Goal: Contribute content: Contribute content

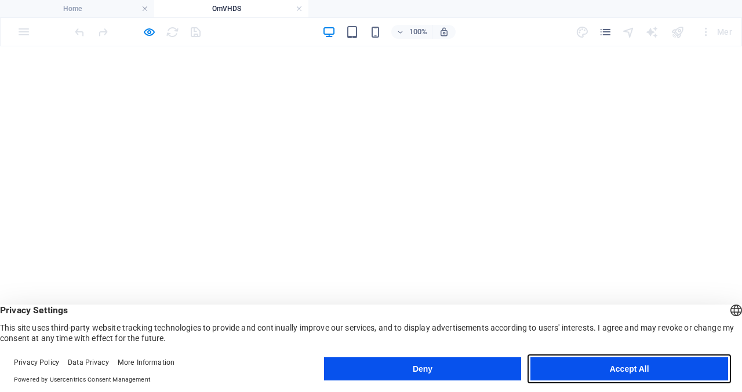
click at [0, 0] on button "Accept All" at bounding box center [0, 0] width 0 height 0
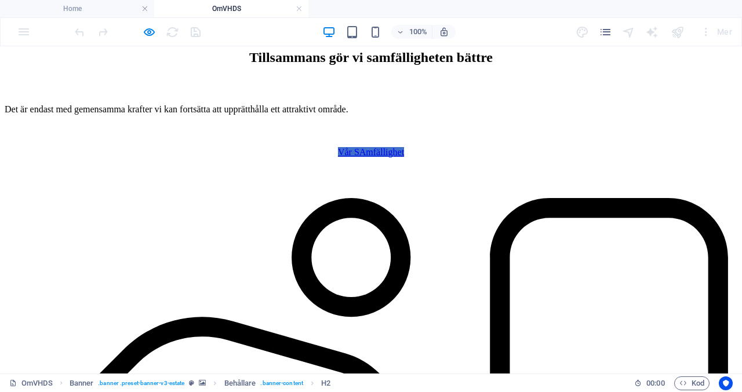
scroll to position [473, 0]
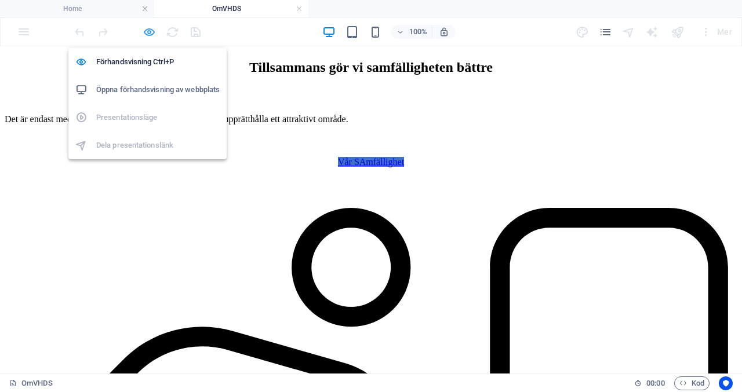
click at [0, 0] on icon "button" at bounding box center [0, 0] width 0 height 0
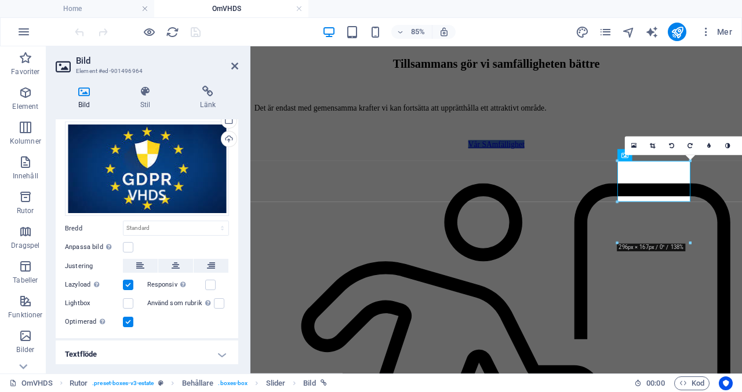
scroll to position [60, 0]
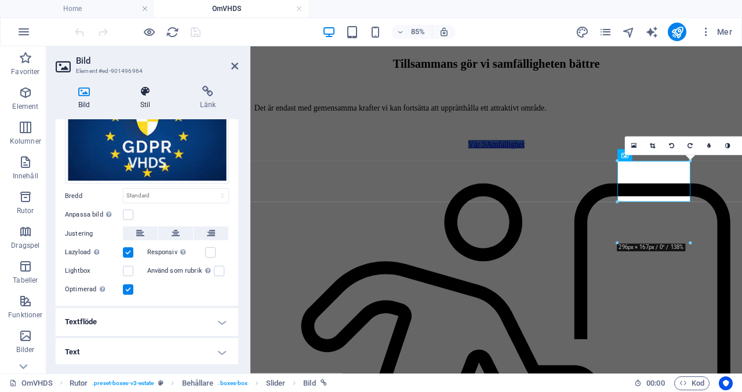
click at [146, 94] on icon at bounding box center [146, 92] width 56 height 12
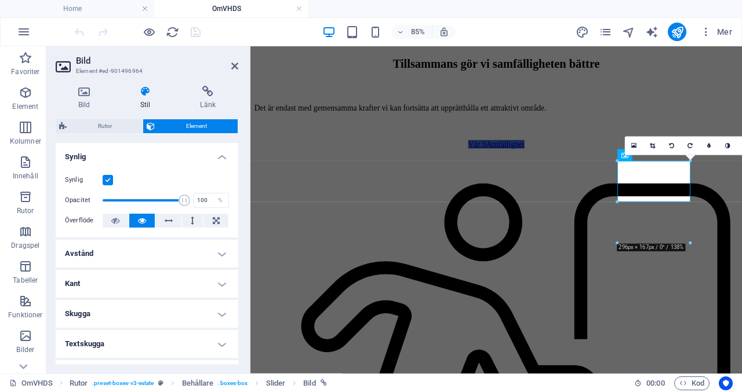
drag, startPoint x: 241, startPoint y: 179, endPoint x: 238, endPoint y: 223, distance: 43.6
click at [238, 223] on div "Bild Stil Länk Bild Dra filer hit, klicka för att välja filer eller välj filer …" at bounding box center [146, 224] width 201 height 297
click at [220, 282] on h4 "Kant" at bounding box center [147, 284] width 183 height 28
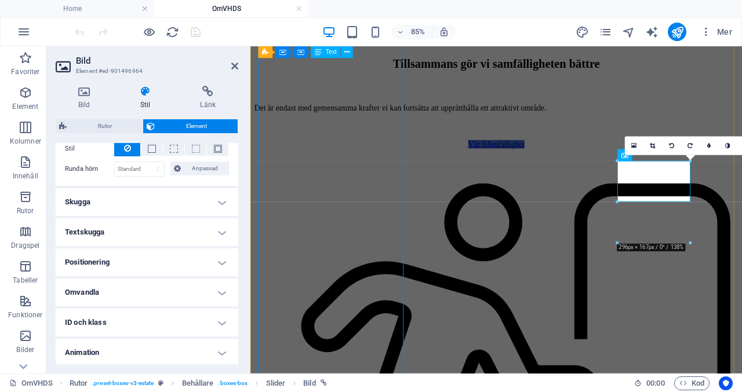
scroll to position [159, 0]
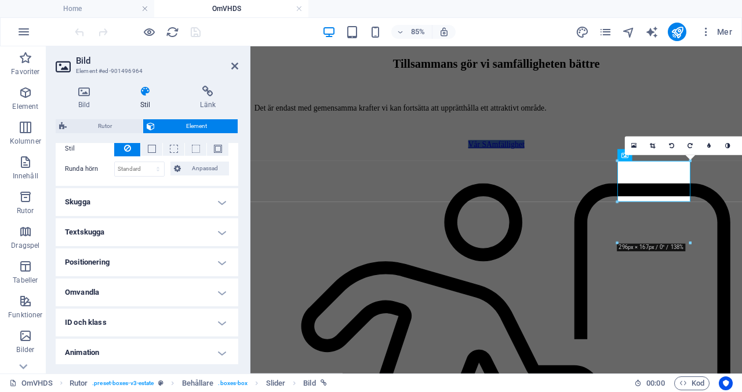
click at [223, 287] on h4 "Omvandla" at bounding box center [147, 293] width 183 height 28
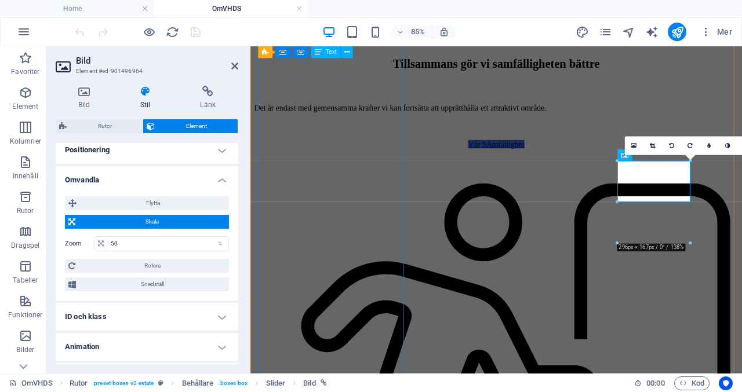
scroll to position [278, 0]
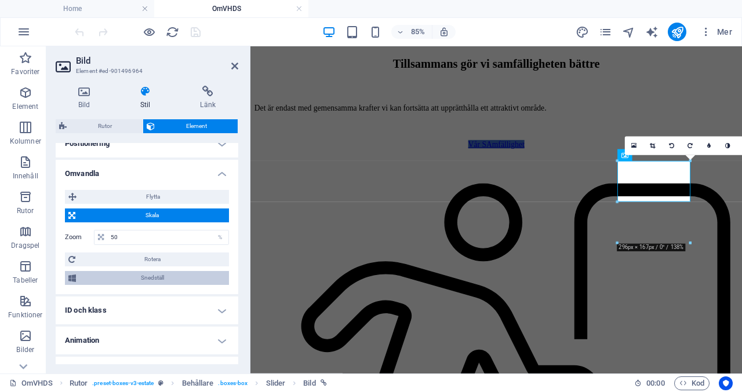
click at [197, 275] on span "Snedställ" at bounding box center [152, 278] width 146 height 14
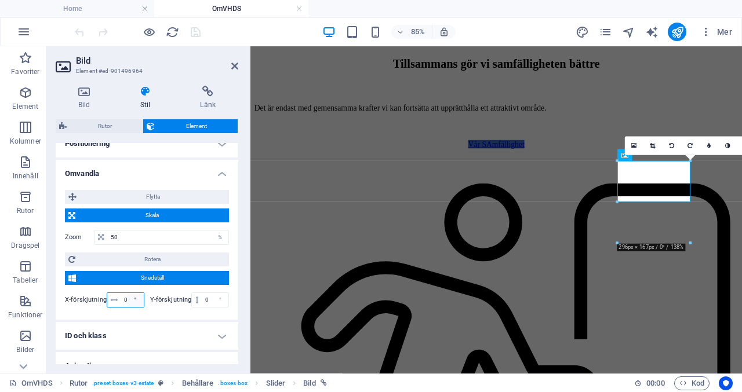
click at [126, 301] on input "0" at bounding box center [132, 300] width 23 height 14
type input "2"
click at [210, 301] on input "0" at bounding box center [215, 300] width 26 height 14
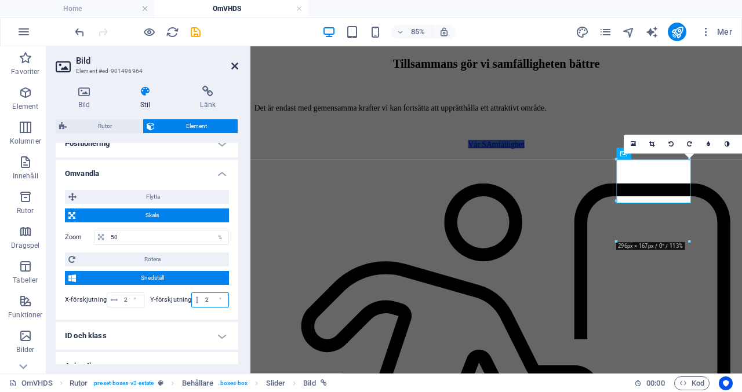
type input "2"
click at [234, 64] on icon at bounding box center [234, 65] width 7 height 9
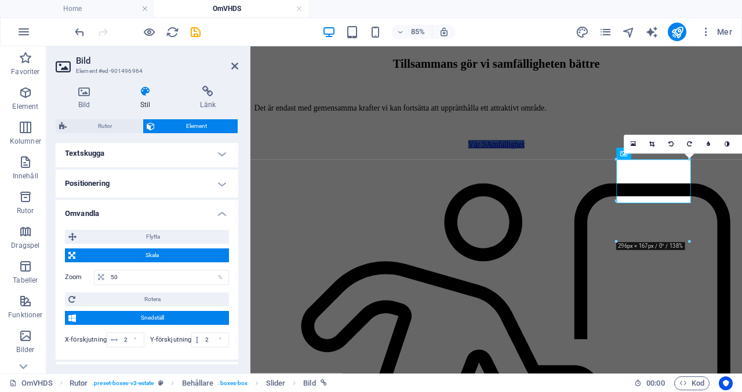
scroll to position [239, 0]
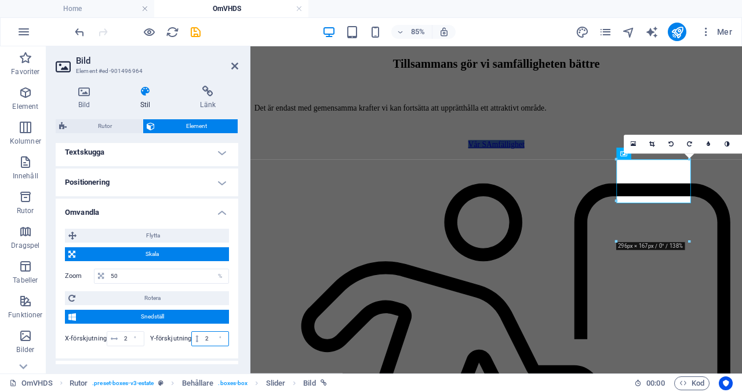
click at [203, 336] on input "2" at bounding box center [215, 339] width 26 height 14
click at [203, 334] on input "2" at bounding box center [215, 339] width 26 height 14
type input "0"
click at [129, 336] on div "°" at bounding box center [135, 339] width 16 height 14
click at [126, 337] on div "2 °" at bounding box center [126, 338] width 38 height 15
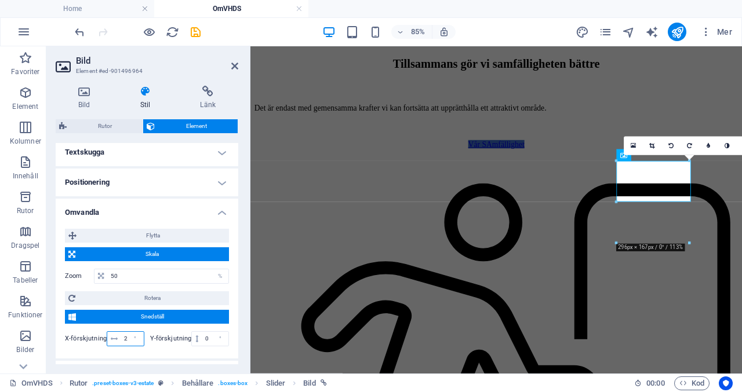
click at [122, 334] on input "2" at bounding box center [132, 339] width 23 height 14
drag, startPoint x: 122, startPoint y: 334, endPoint x: 135, endPoint y: 340, distance: 14.8
click at [135, 340] on div "2 °" at bounding box center [126, 338] width 38 height 15
type input "4"
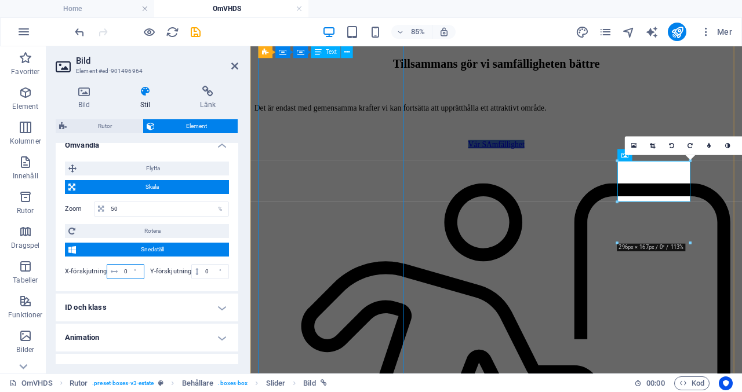
scroll to position [321, 0]
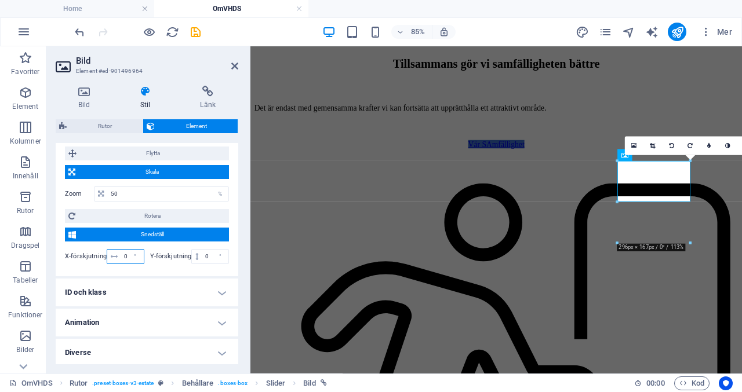
type input "0"
click at [223, 319] on h4 "Animation" at bounding box center [147, 323] width 183 height 28
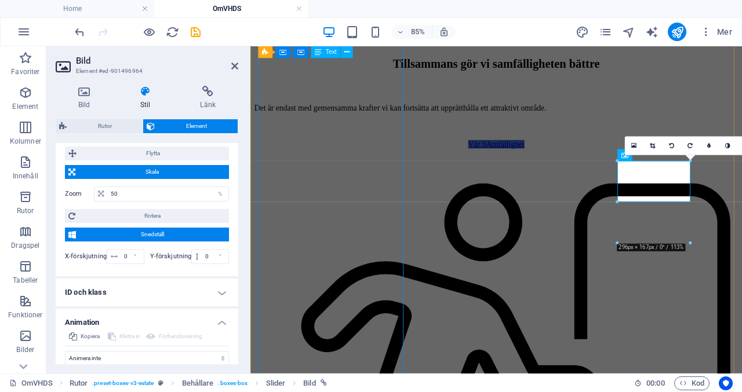
scroll to position [359, 0]
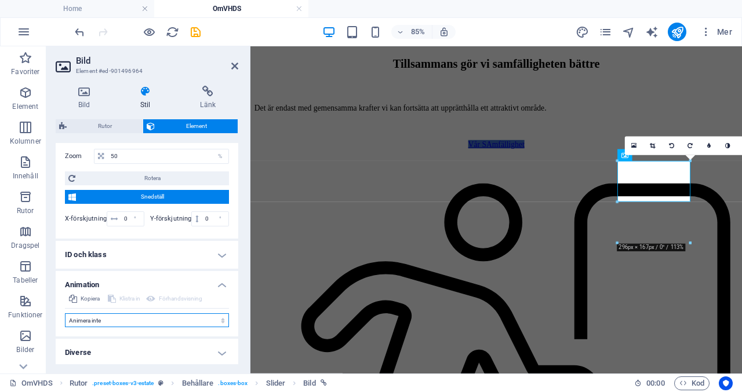
click at [220, 318] on select "Animera inte Visa / dölj Skjut upp/ner Zooma in/ut Skjut vänster till höger Skj…" at bounding box center [147, 321] width 164 height 14
click at [220, 319] on select "Animera inte Visa / dölj Skjut upp/ner Zooma in/ut Skjut vänster till höger Skj…" at bounding box center [147, 321] width 164 height 14
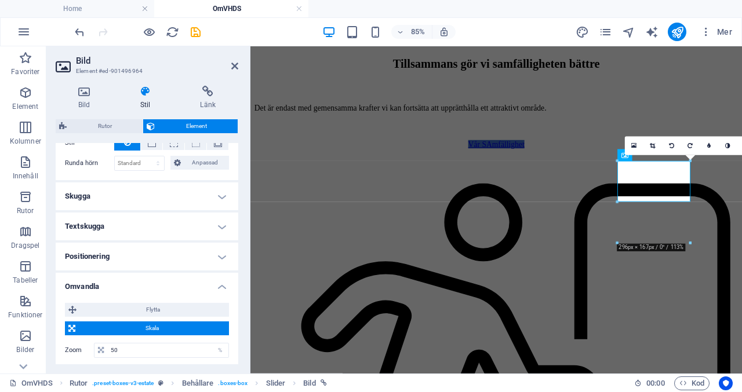
scroll to position [0, 0]
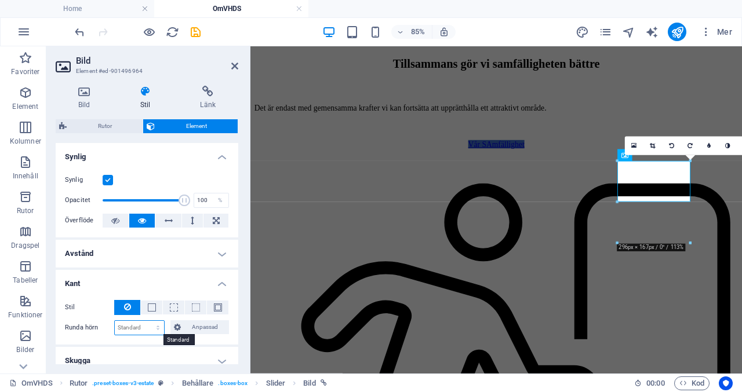
click at [135, 332] on select "Standard px rem % vh vw Anpassad" at bounding box center [139, 328] width 49 height 14
select select "px"
click at [147, 321] on select "Standard px rem % vh vw Anpassad" at bounding box center [139, 328] width 49 height 14
type input "5"
type input "8"
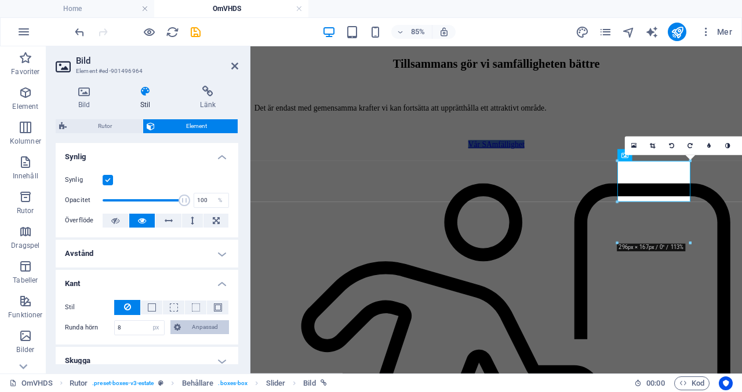
click at [202, 324] on span "Anpassad" at bounding box center [204, 327] width 41 height 14
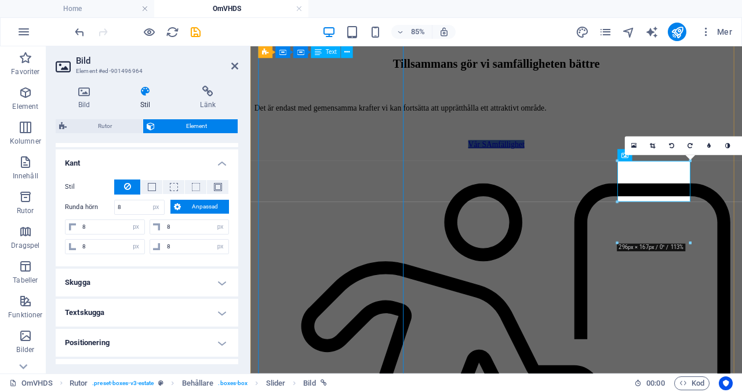
scroll to position [117, 0]
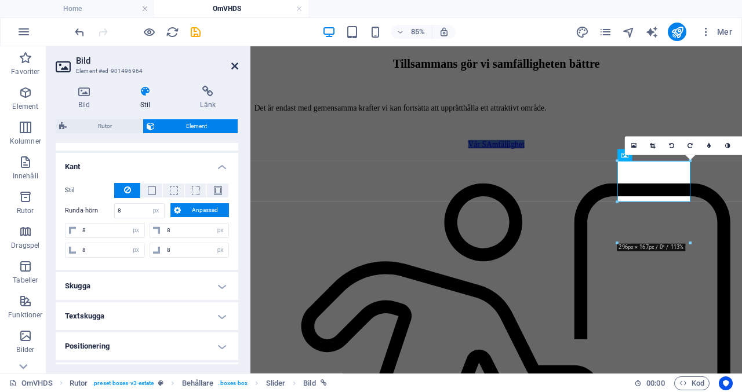
drag, startPoint x: 234, startPoint y: 68, endPoint x: 187, endPoint y: 21, distance: 66.4
click at [234, 68] on icon at bounding box center [234, 65] width 7 height 9
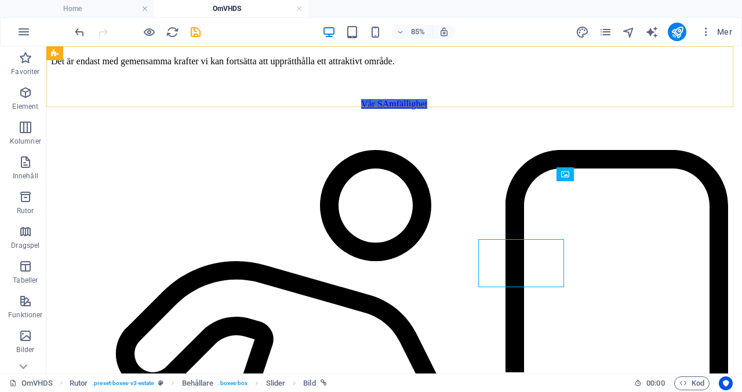
scroll to position [473, 0]
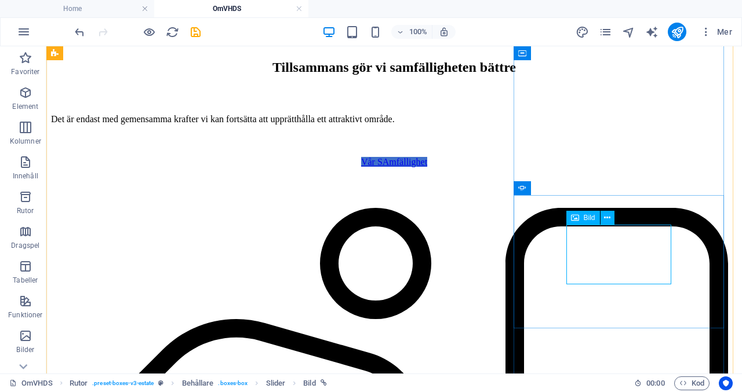
click at [585, 217] on span "Bild" at bounding box center [590, 217] width 12 height 7
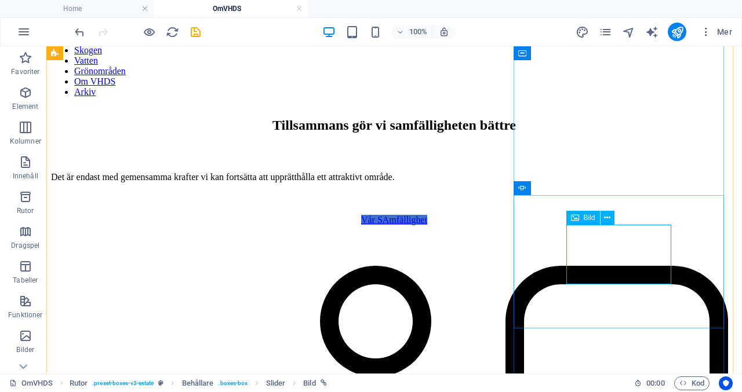
scroll to position [531, 0]
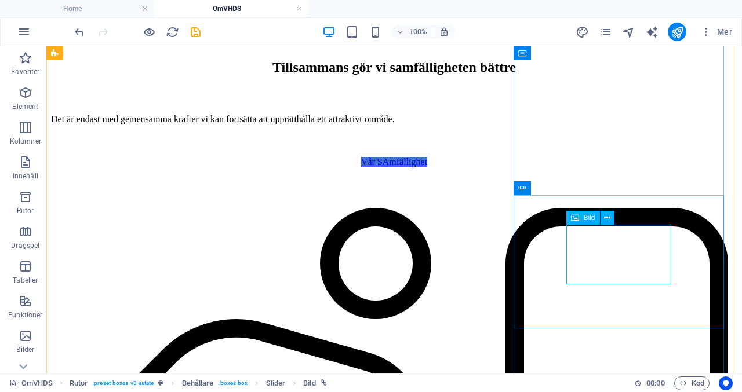
select select "px"
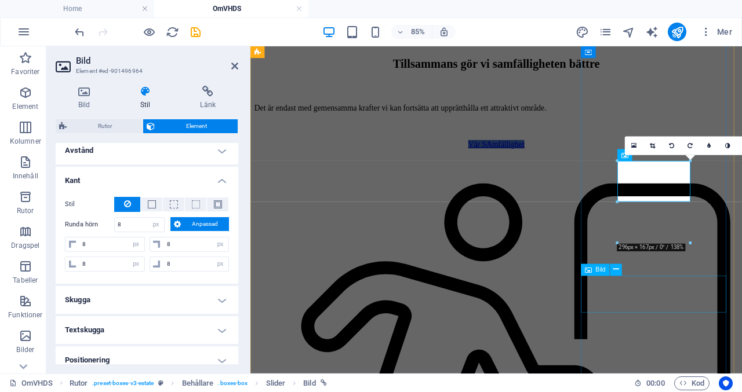
scroll to position [110, 0]
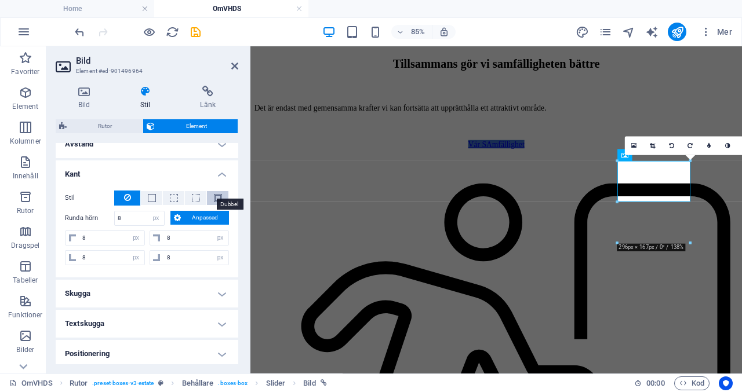
click at [214, 199] on span at bounding box center [218, 198] width 8 height 8
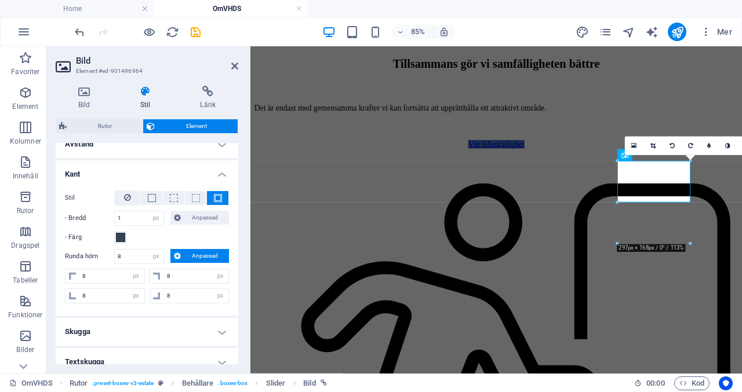
click at [214, 199] on span at bounding box center [218, 198] width 8 height 8
click at [124, 195] on icon at bounding box center [127, 198] width 7 height 14
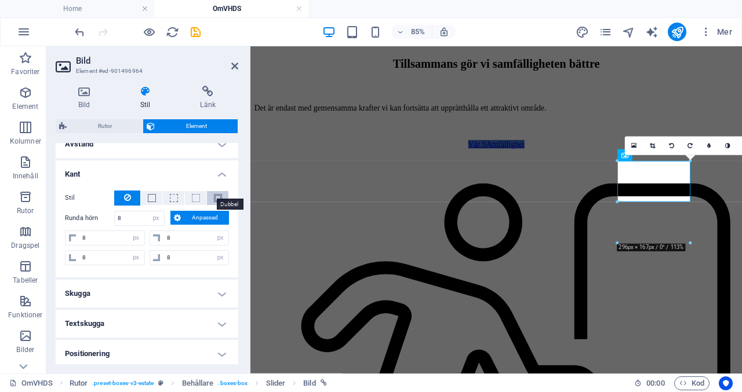
click at [218, 195] on span at bounding box center [218, 198] width 8 height 8
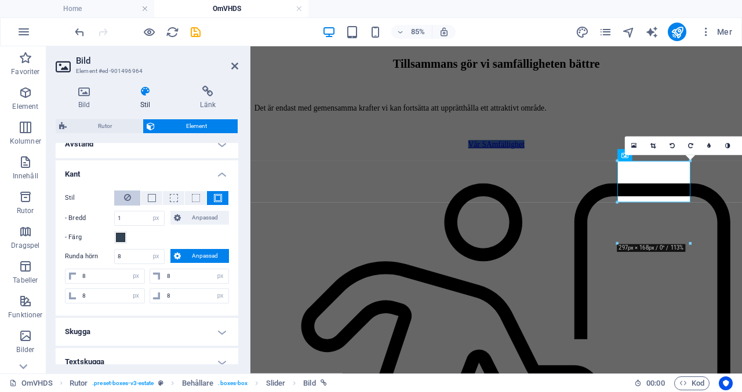
click at [130, 195] on icon at bounding box center [127, 198] width 7 height 14
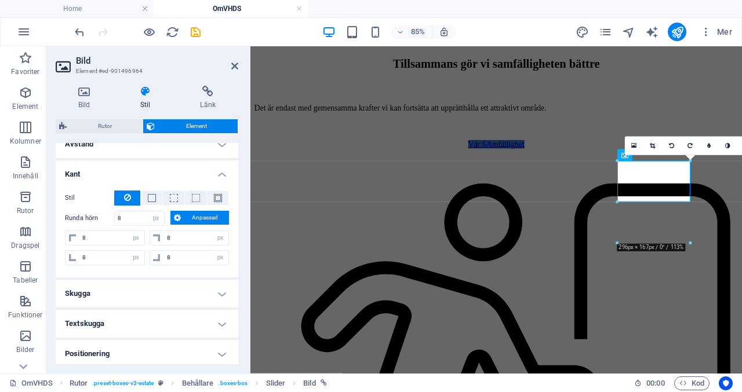
click at [219, 297] on h4 "Skugga" at bounding box center [147, 294] width 183 height 28
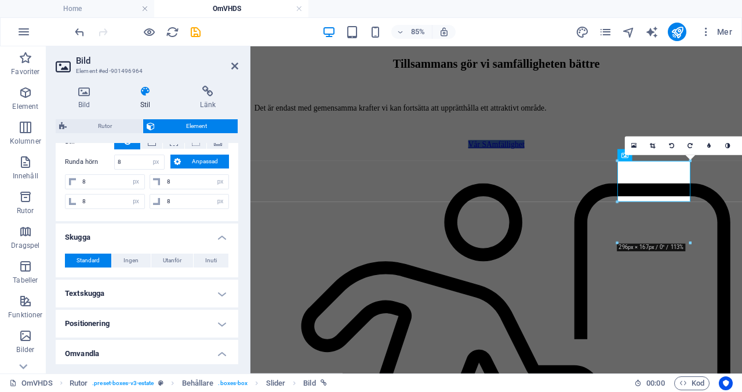
scroll to position [194, 0]
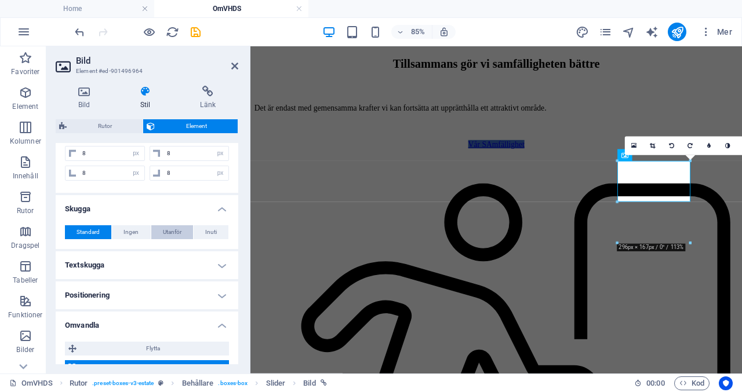
click at [172, 236] on span "Utanför" at bounding box center [172, 232] width 19 height 14
type input "2"
type input "4"
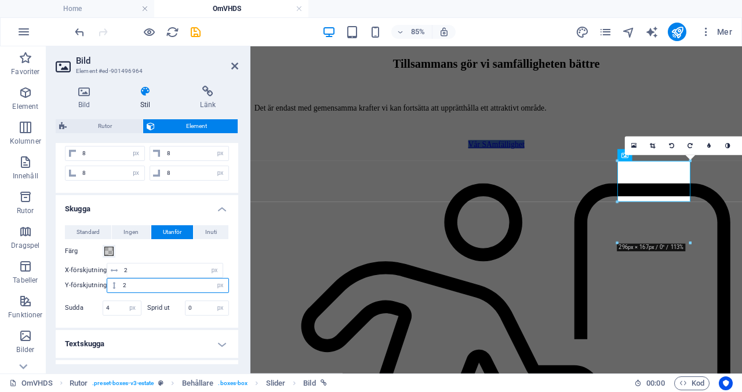
drag, startPoint x: 136, startPoint y: 280, endPoint x: 122, endPoint y: 280, distance: 13.9
click at [124, 280] on input "2" at bounding box center [174, 286] width 108 height 14
type input "4"
drag, startPoint x: 198, startPoint y: 298, endPoint x: 175, endPoint y: 308, distance: 25.2
click at [175, 308] on div "Sprid ut 0 px rem vh vw" at bounding box center [188, 308] width 82 height 15
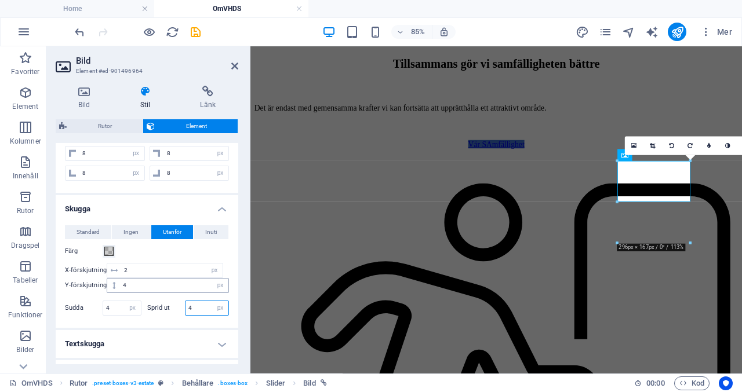
type input "4"
drag, startPoint x: 137, startPoint y: 281, endPoint x: 107, endPoint y: 280, distance: 30.2
click at [107, 280] on div "4 px rem vh vw" at bounding box center [168, 285] width 122 height 15
type input "2"
drag, startPoint x: 121, startPoint y: 301, endPoint x: 82, endPoint y: 304, distance: 38.9
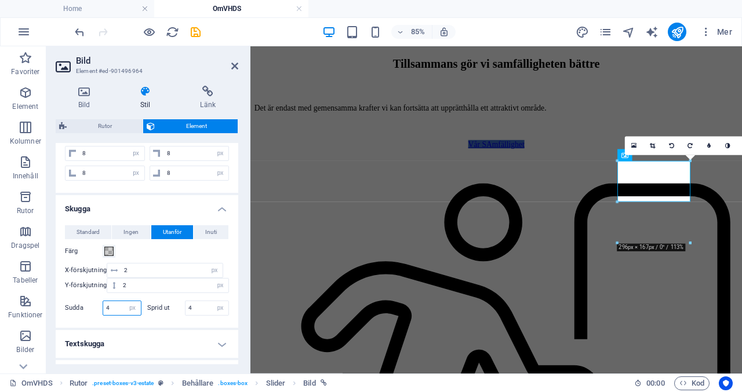
click at [82, 304] on div "Sudda 4 px rem % vh vw" at bounding box center [103, 308] width 76 height 15
type input "6"
drag, startPoint x: 196, startPoint y: 304, endPoint x: 163, endPoint y: 306, distance: 33.1
click at [164, 306] on div "Sprid ut 4 px rem vh vw" at bounding box center [188, 308] width 82 height 15
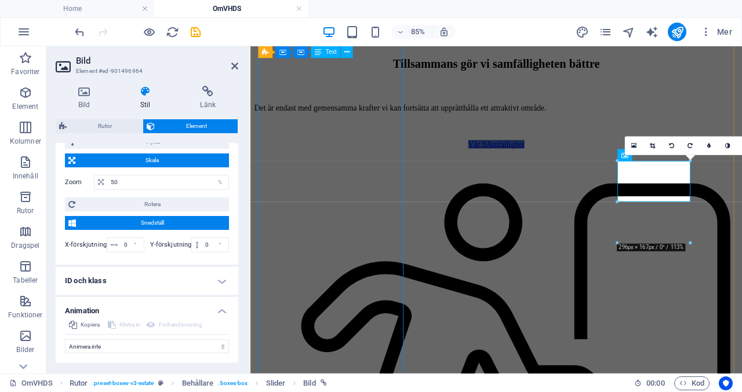
scroll to position [504, 0]
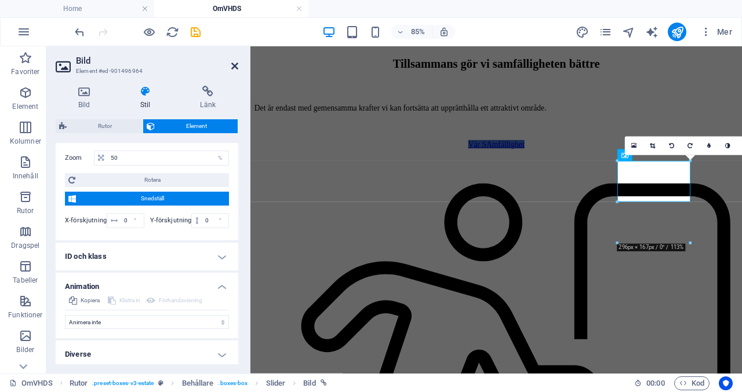
type input "6"
click at [236, 65] on icon at bounding box center [234, 65] width 7 height 9
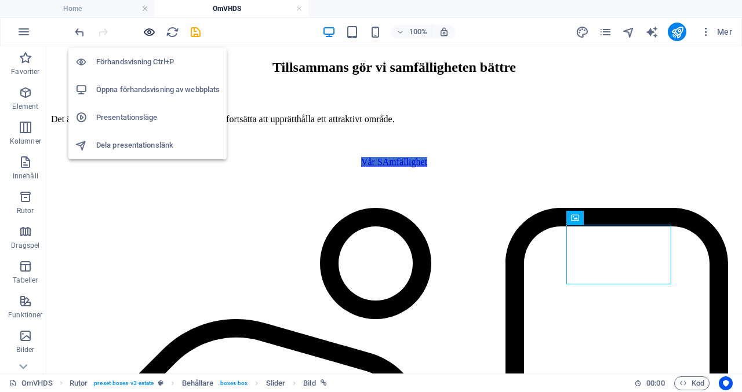
click at [0, 0] on icon "button" at bounding box center [0, 0] width 0 height 0
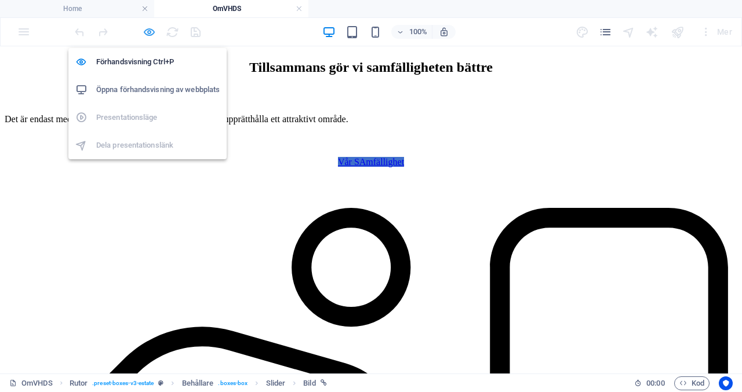
click at [0, 0] on icon "button" at bounding box center [0, 0] width 0 height 0
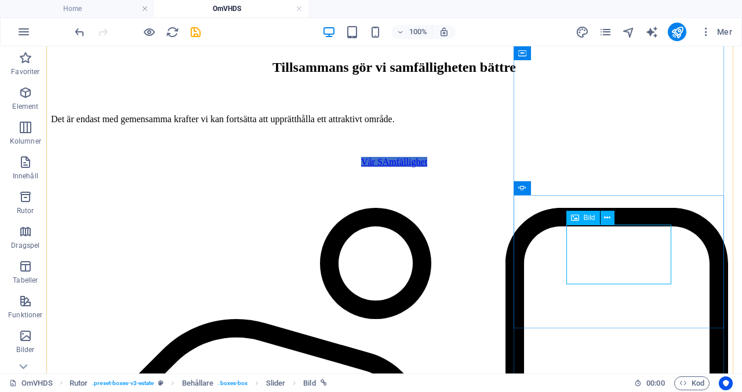
click at [586, 214] on span "Bild" at bounding box center [590, 217] width 12 height 7
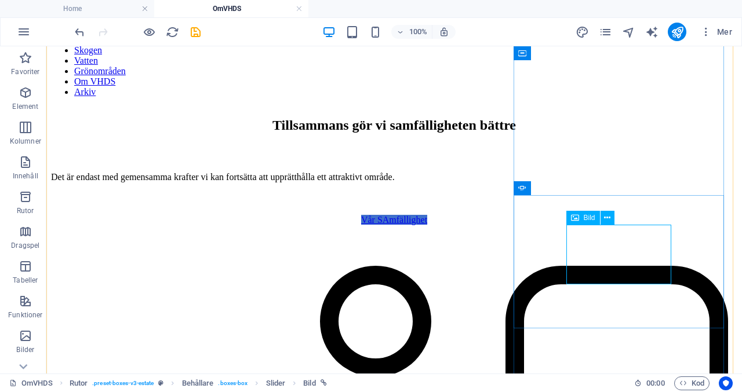
scroll to position [531, 0]
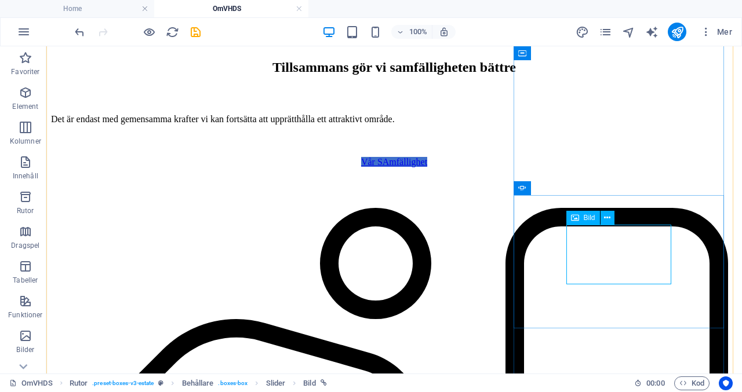
select select "px"
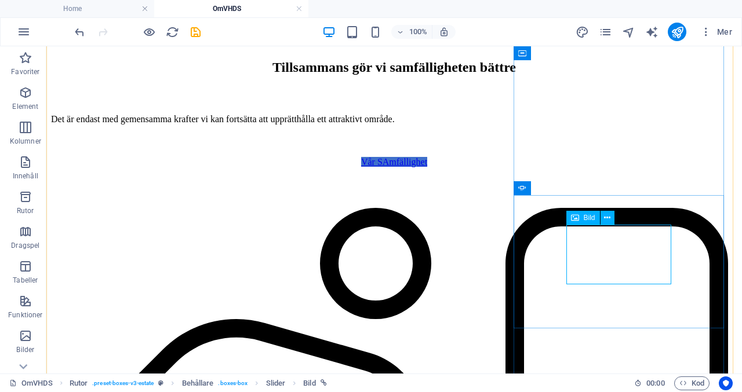
select select "px"
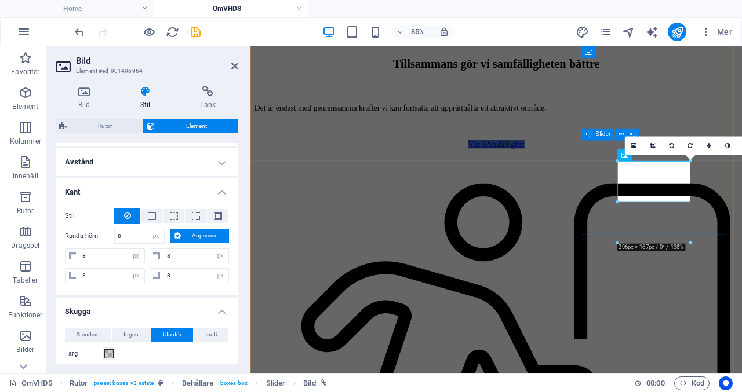
scroll to position [96, 0]
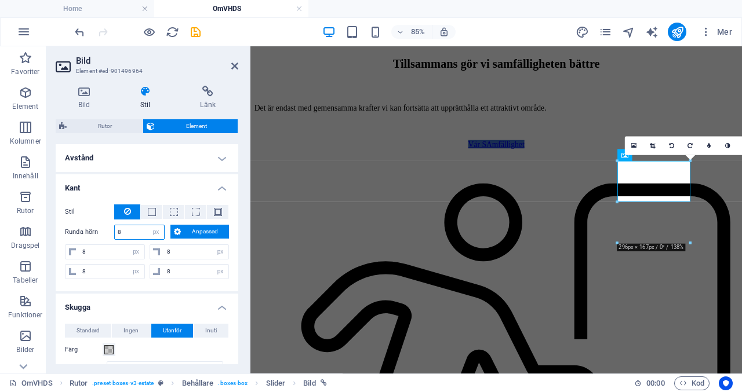
drag, startPoint x: 129, startPoint y: 229, endPoint x: 88, endPoint y: 236, distance: 41.8
click at [89, 236] on div "Runda hörn 8 Standard px rem % vh vw Anpassad Anpassad" at bounding box center [147, 232] width 164 height 15
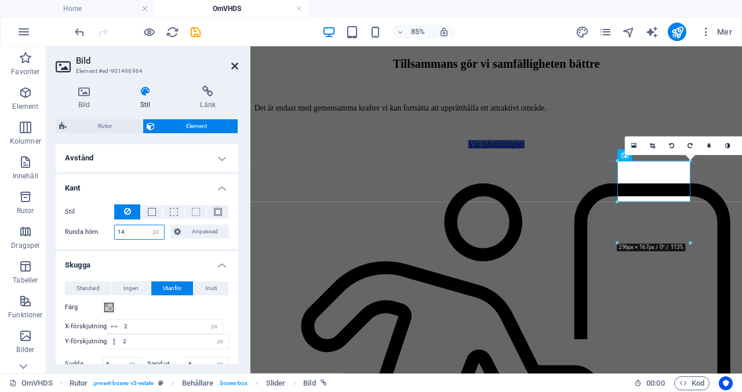
type input "14"
click at [237, 65] on icon at bounding box center [234, 65] width 7 height 9
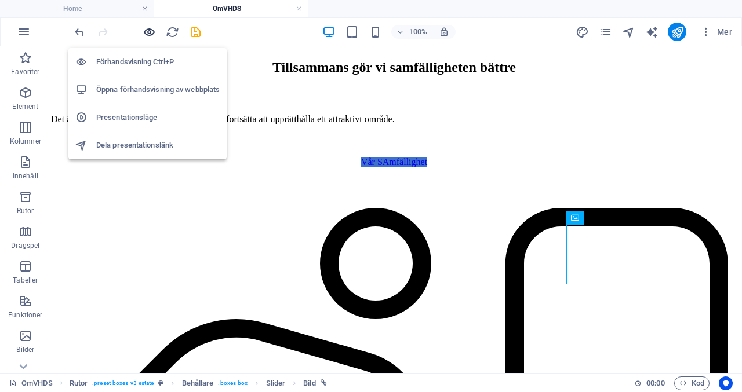
click at [0, 0] on icon "button" at bounding box center [0, 0] width 0 height 0
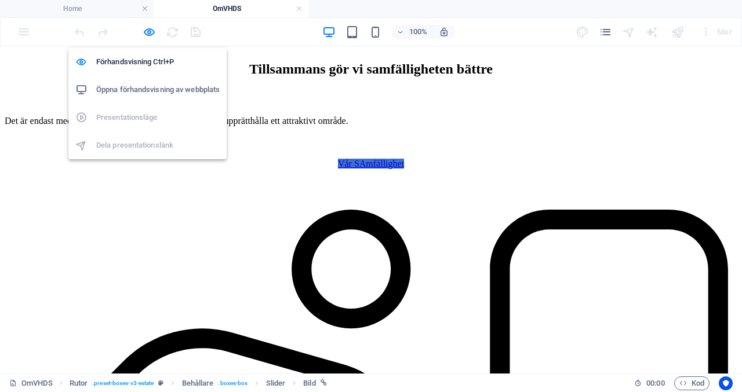
scroll to position [471, 0]
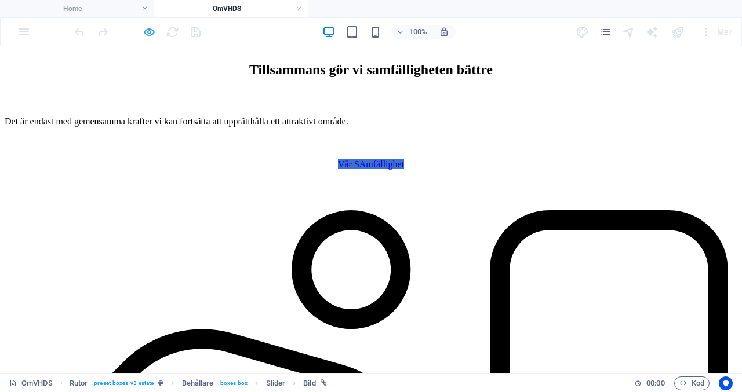
click at [0, 0] on icon "button" at bounding box center [0, 0] width 0 height 0
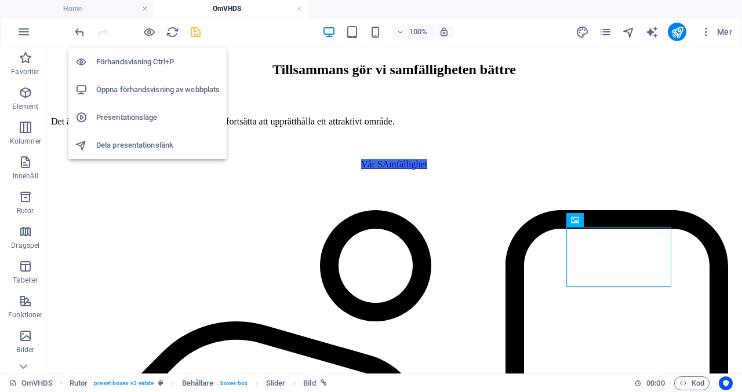
click at [199, 30] on icon "save" at bounding box center [195, 31] width 13 height 13
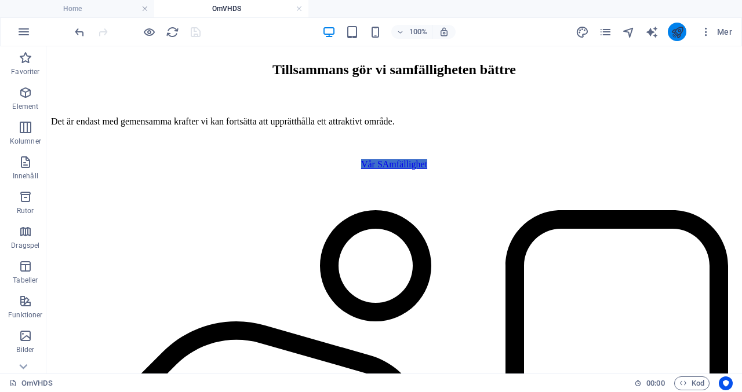
click at [679, 35] on icon "publish" at bounding box center [676, 31] width 13 height 13
